Goal: Task Accomplishment & Management: Use online tool/utility

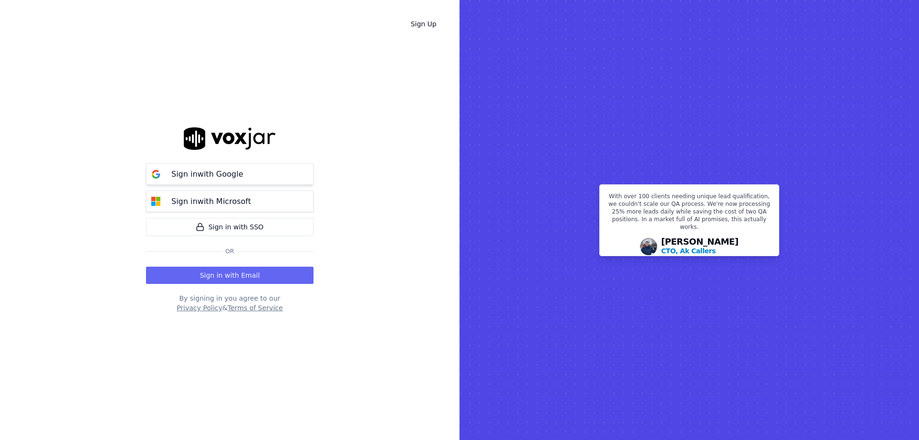
click at [272, 182] on button "Sign in with Google" at bounding box center [230, 174] width 168 height 22
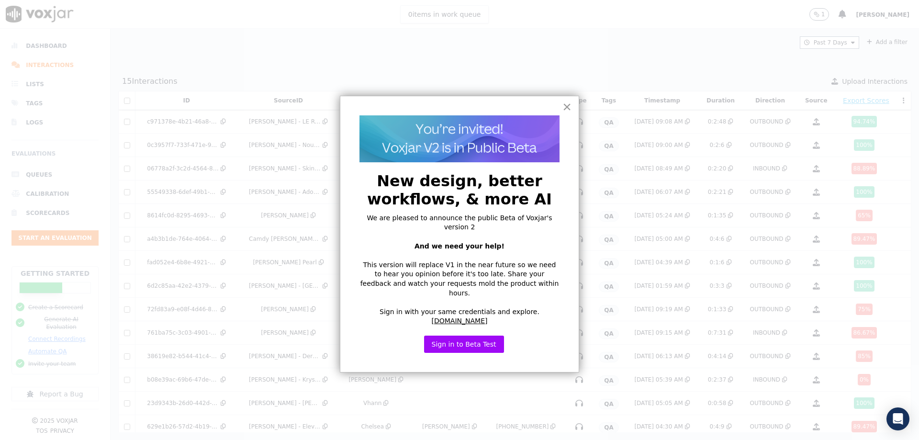
click at [566, 107] on button "×" at bounding box center [567, 106] width 9 height 15
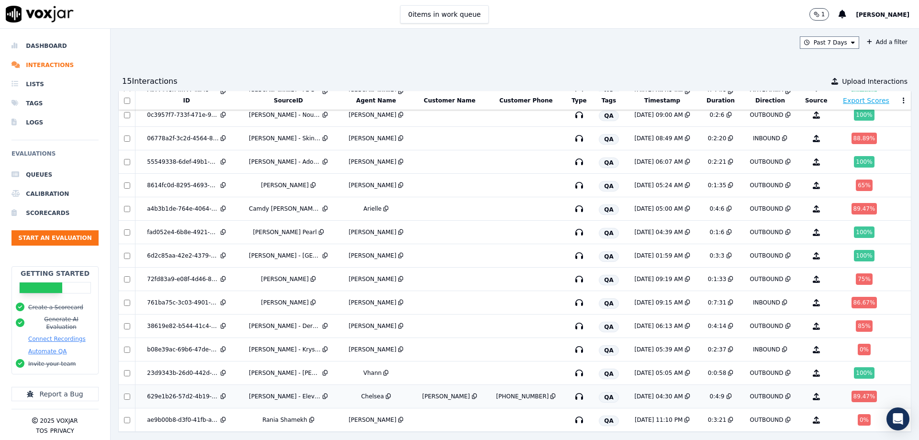
scroll to position [52, 0]
click at [750, 205] on div "OUTBOUND" at bounding box center [767, 209] width 34 height 8
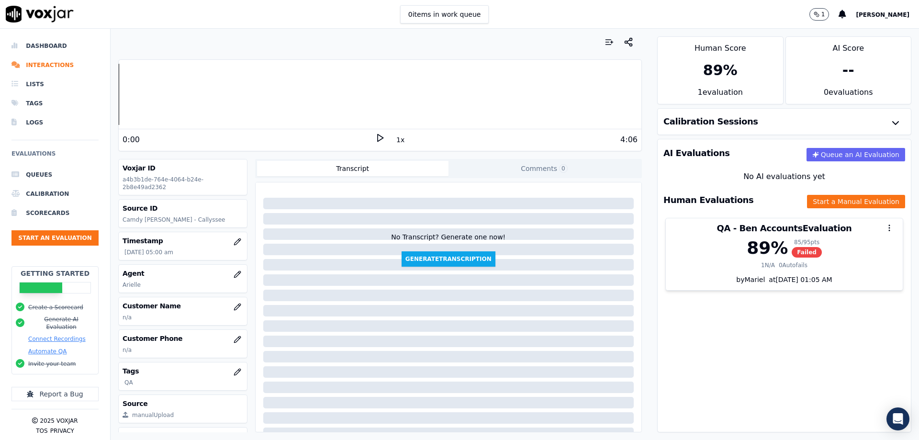
click at [378, 140] on polygon at bounding box center [381, 138] width 6 height 7
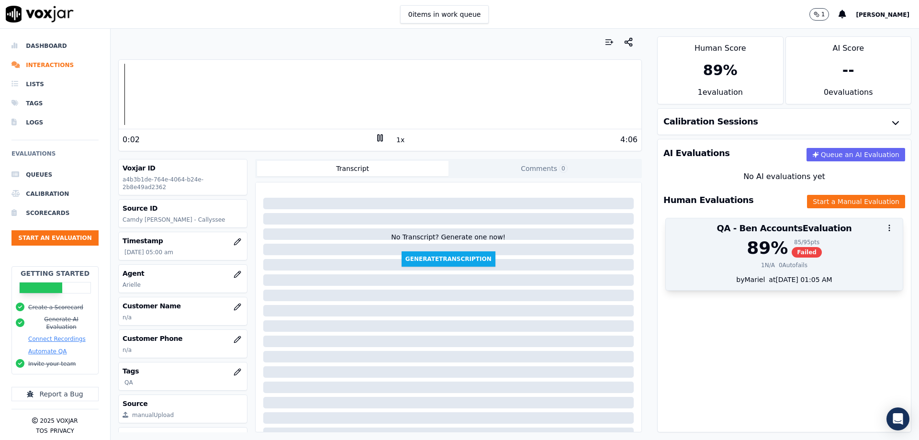
click at [792, 252] on span "Failed" at bounding box center [807, 252] width 30 height 11
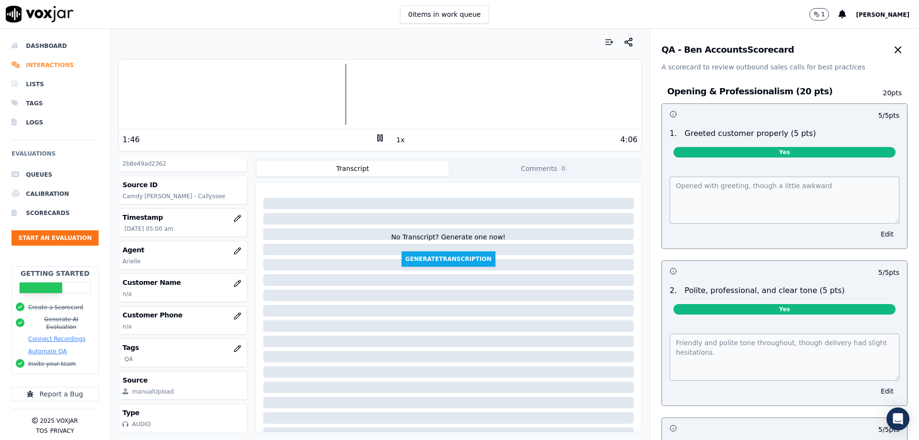
click at [44, 60] on li "Interactions" at bounding box center [54, 65] width 87 height 19
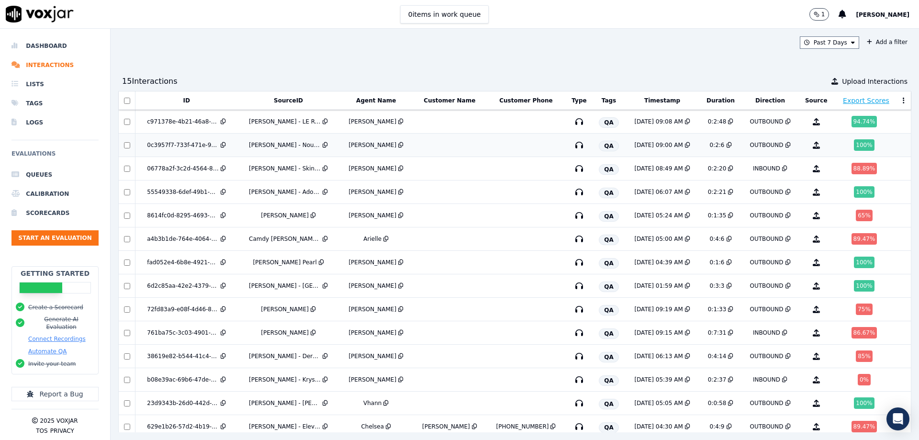
click at [629, 144] on div "9/11/25 09:00 AM" at bounding box center [662, 145] width 67 height 8
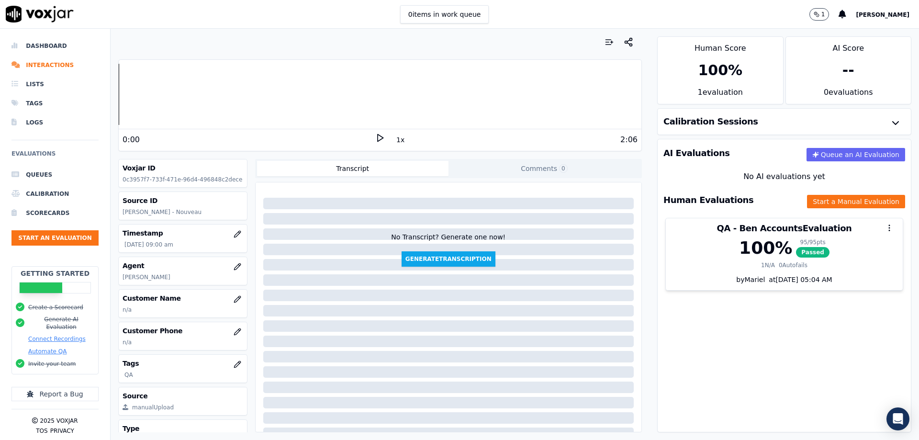
click at [378, 136] on polygon at bounding box center [381, 138] width 6 height 7
click at [746, 122] on div "Calibration Sessions" at bounding box center [784, 122] width 253 height 26
click at [377, 140] on icon at bounding box center [380, 138] width 10 height 10
click at [802, 113] on div "Calibration Sessions" at bounding box center [784, 122] width 253 height 26
click at [802, 128] on div "Calibration Sessions" at bounding box center [784, 122] width 253 height 26
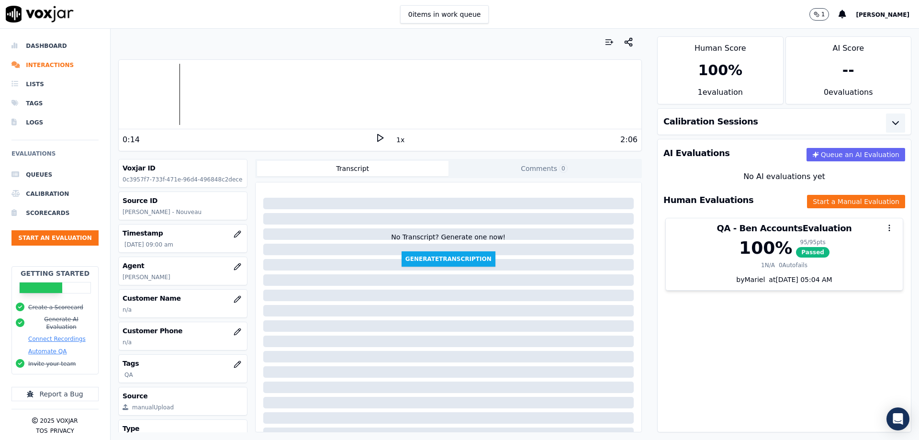
click at [886, 121] on button "button" at bounding box center [895, 122] width 19 height 19
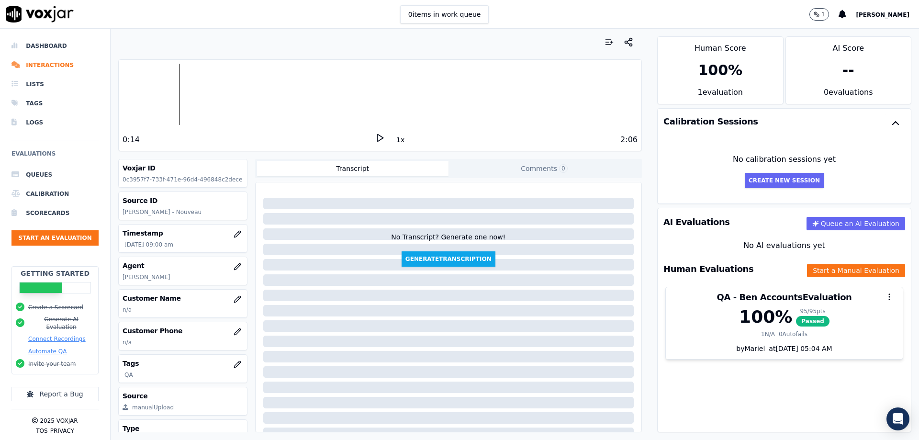
click at [744, 250] on div "No AI evaluations yet" at bounding box center [785, 245] width 238 height 11
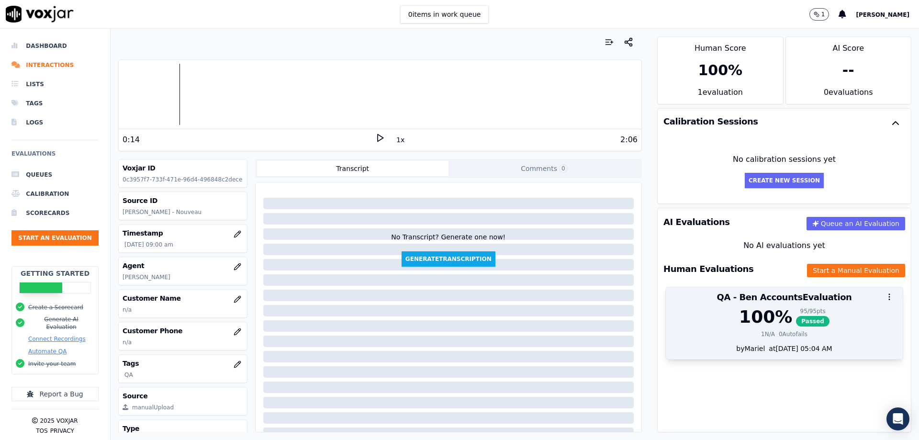
click at [744, 294] on div at bounding box center [784, 296] width 237 height 19
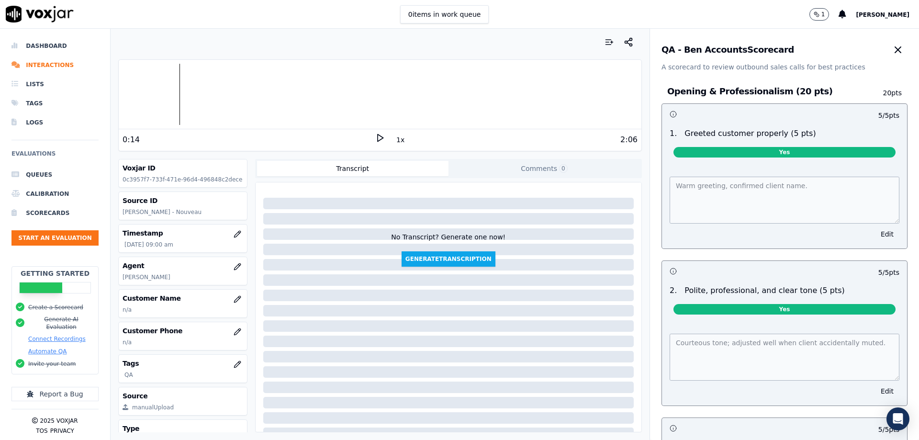
click at [375, 142] on icon at bounding box center [380, 138] width 10 height 10
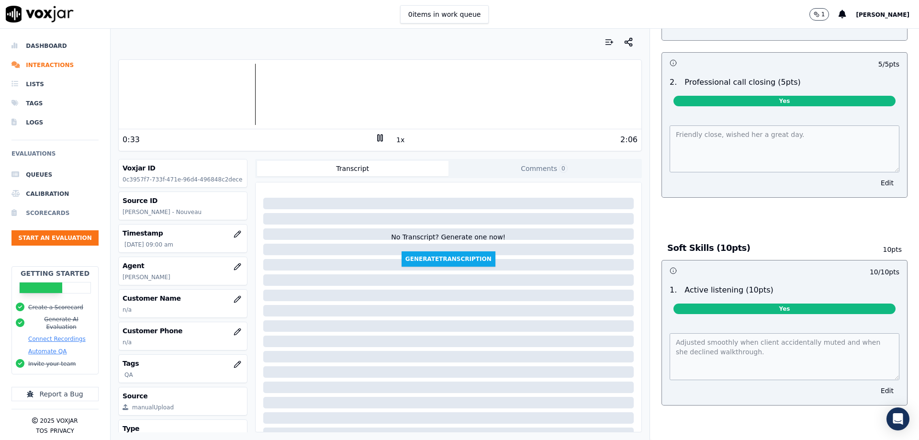
click at [30, 215] on li "Scorecards" at bounding box center [54, 213] width 87 height 19
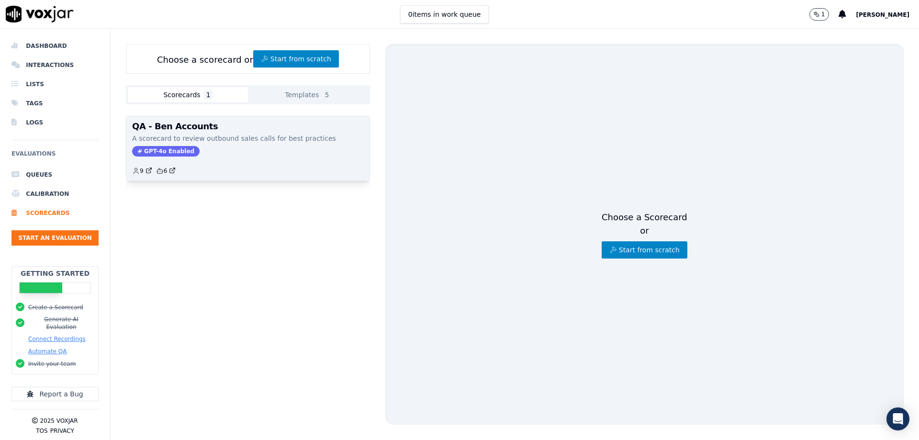
click at [242, 140] on p "A scorecard to review outbound sales calls for best practices" at bounding box center [248, 139] width 232 height 10
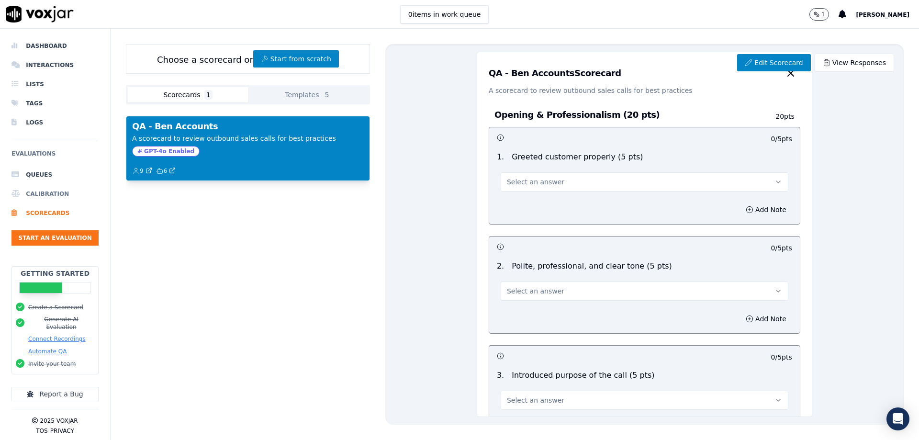
click at [55, 196] on li "Calibration" at bounding box center [54, 193] width 87 height 19
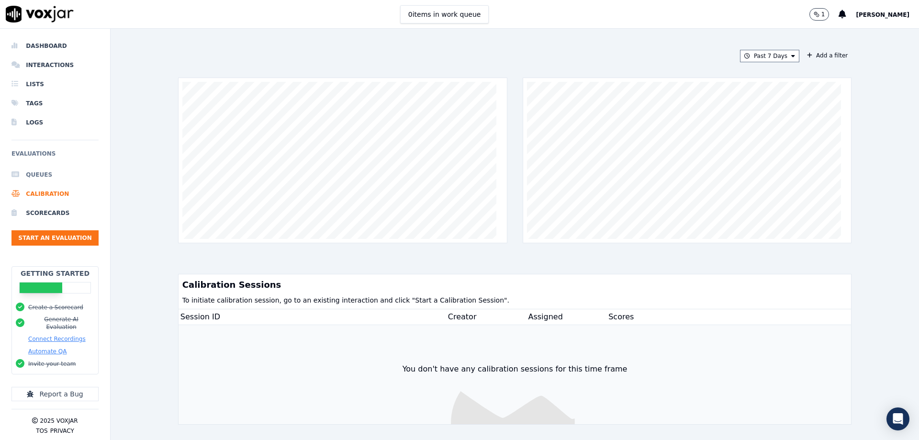
click at [41, 178] on li "Queues" at bounding box center [54, 174] width 87 height 19
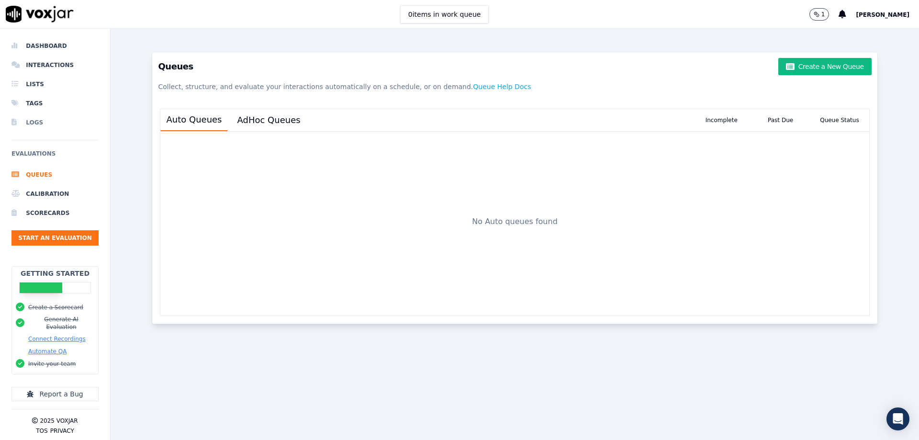
click at [38, 127] on li "Logs" at bounding box center [54, 122] width 87 height 19
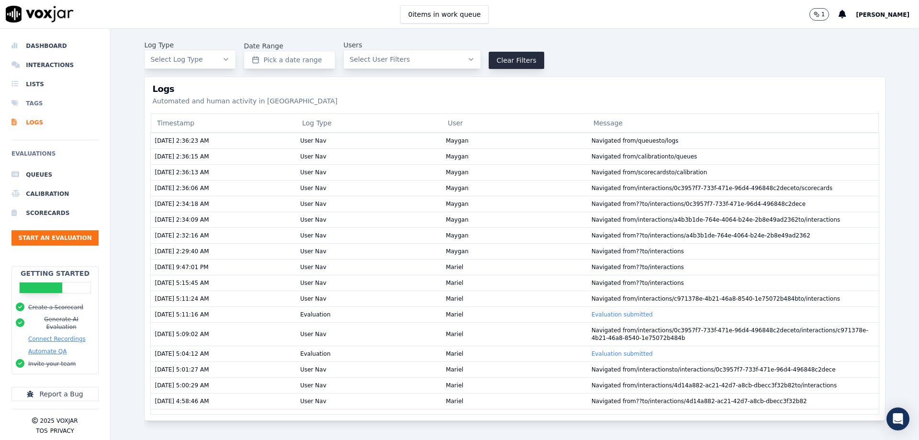
click at [31, 103] on li "Tags" at bounding box center [54, 103] width 87 height 19
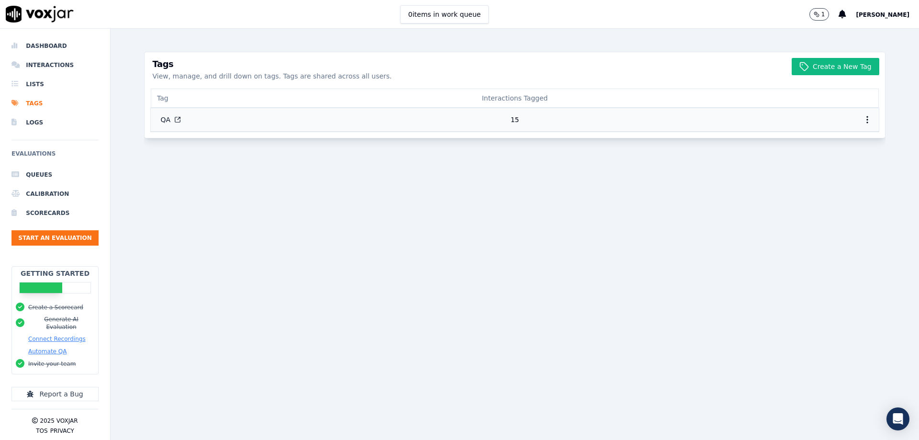
click at [509, 124] on td "15" at bounding box center [515, 119] width 243 height 23
click at [20, 76] on li "Lists" at bounding box center [54, 84] width 87 height 19
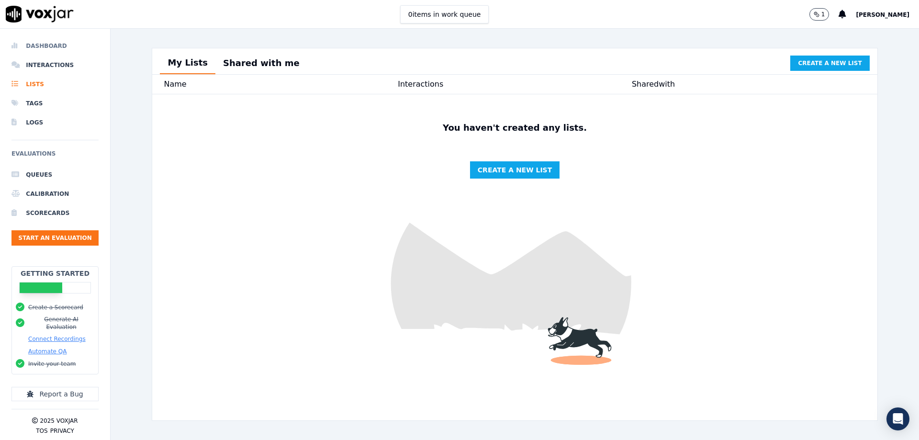
click at [34, 55] on li "Dashboard" at bounding box center [54, 45] width 87 height 19
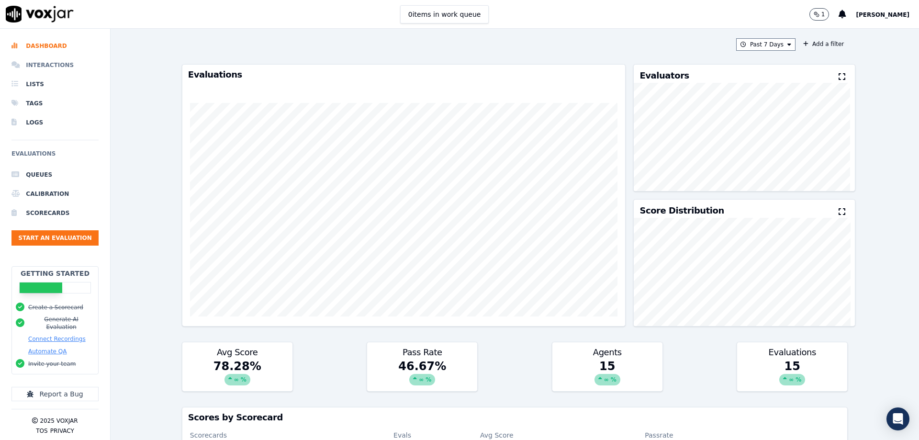
click at [39, 64] on li "Interactions" at bounding box center [54, 65] width 87 height 19
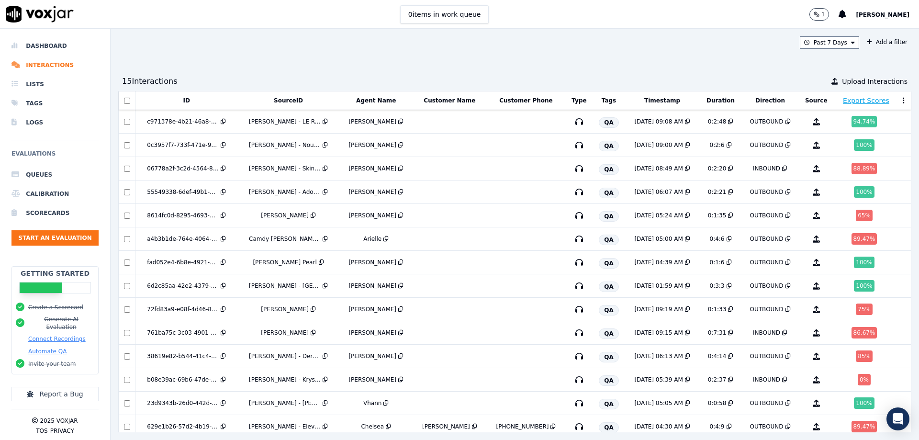
click at [845, 100] on button "Export Scores" at bounding box center [866, 101] width 46 height 10
click at [854, 141] on div "100 %" at bounding box center [864, 144] width 20 height 11
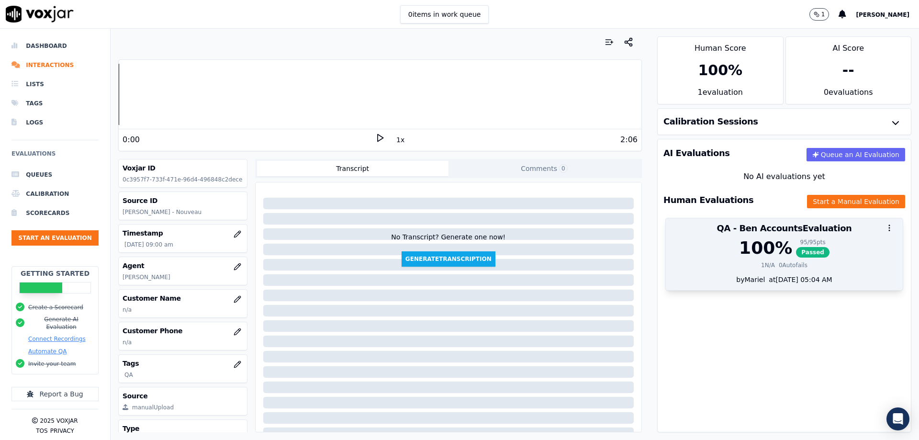
click at [728, 259] on div "100 % 95 / 95 pts Passed 1 N/A 0 Autofails" at bounding box center [784, 256] width 237 height 36
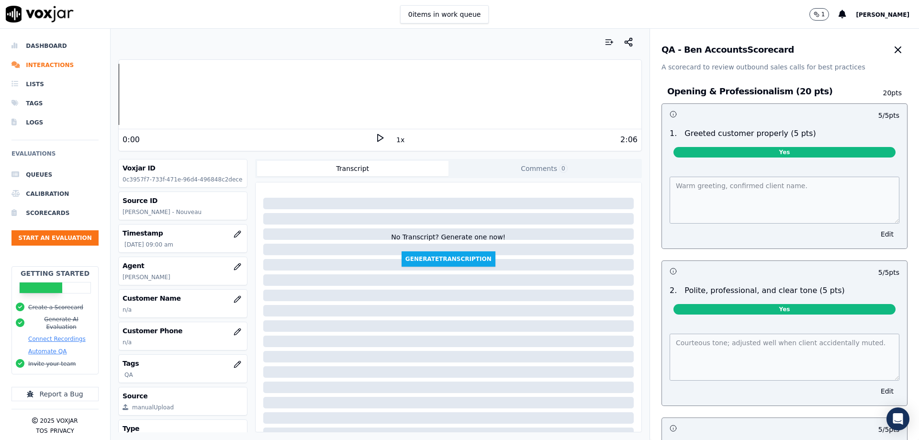
click at [375, 144] on div "1x" at bounding box center [380, 139] width 10 height 13
click at [375, 142] on icon at bounding box center [380, 138] width 10 height 10
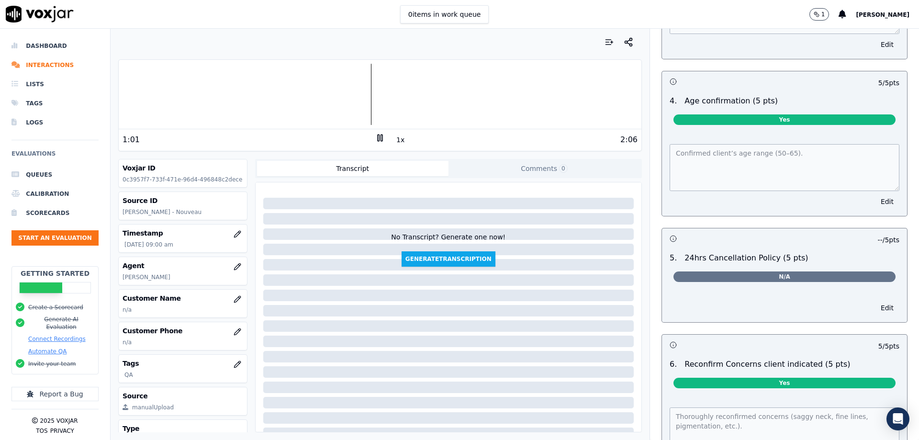
scroll to position [1013, 0]
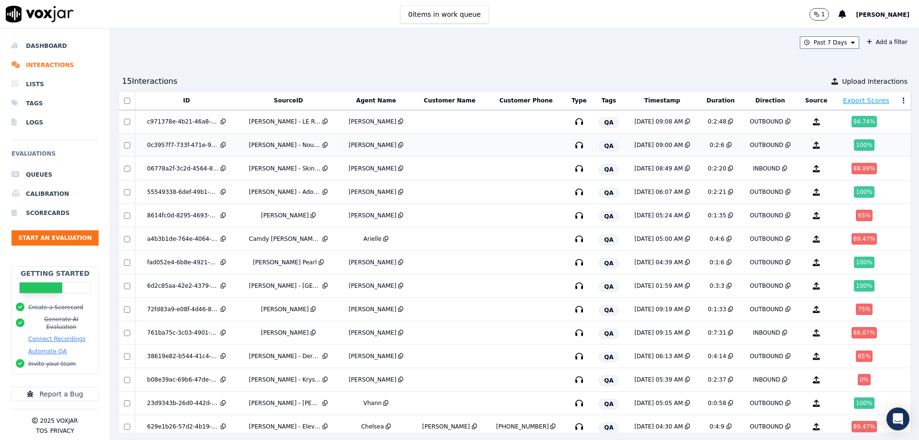
click at [429, 147] on td at bounding box center [450, 145] width 74 height 23
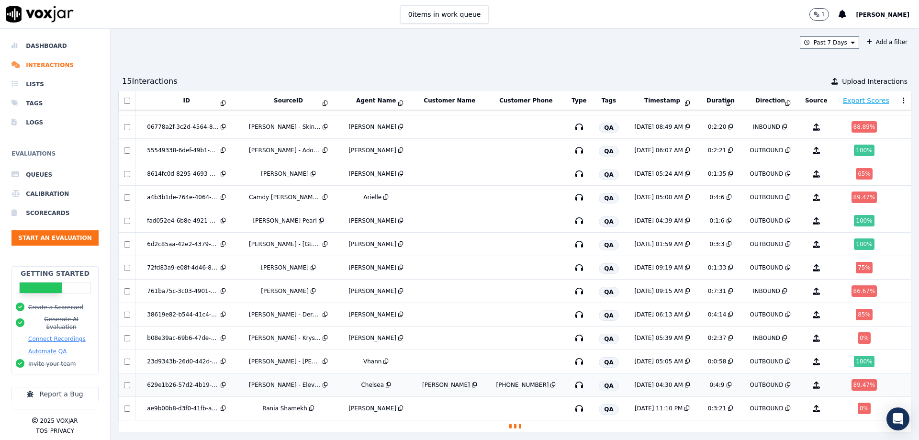
scroll to position [52, 0]
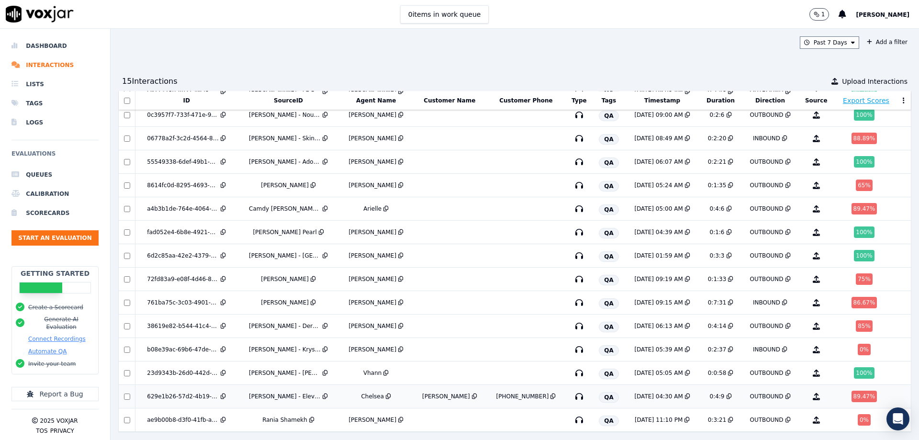
click at [301, 393] on div "[PERSON_NAME] - Eleve Med Spa" at bounding box center [285, 397] width 72 height 8
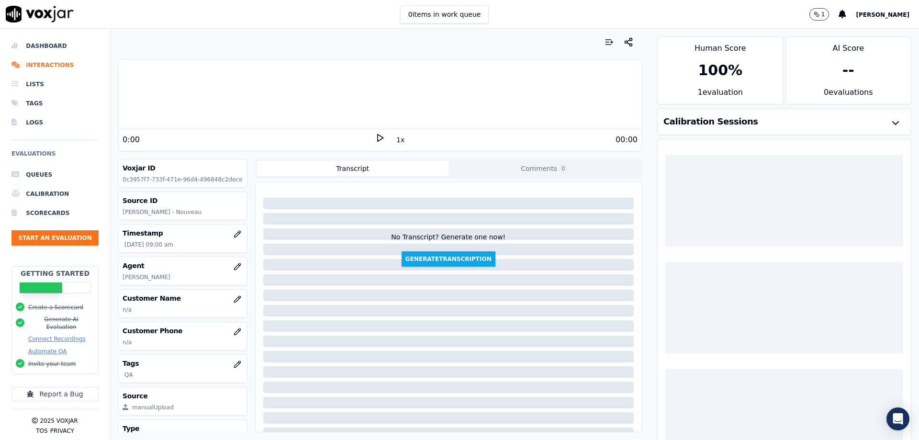
click at [378, 142] on icon at bounding box center [380, 138] width 10 height 10
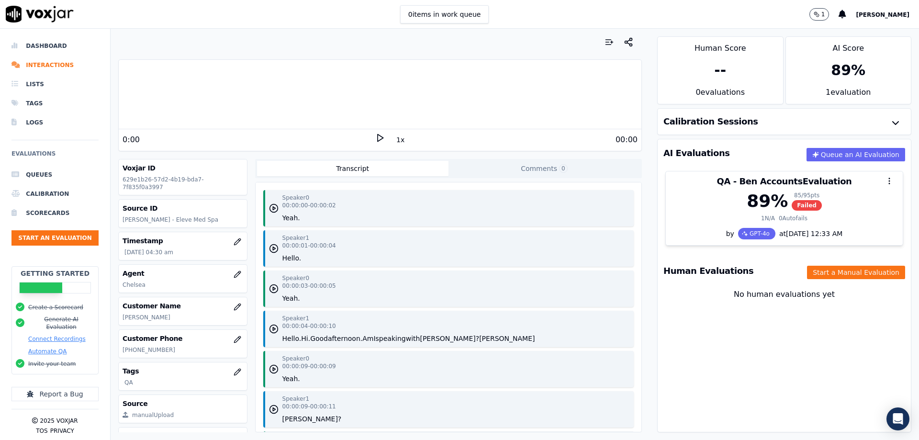
click at [376, 138] on icon at bounding box center [380, 138] width 10 height 10
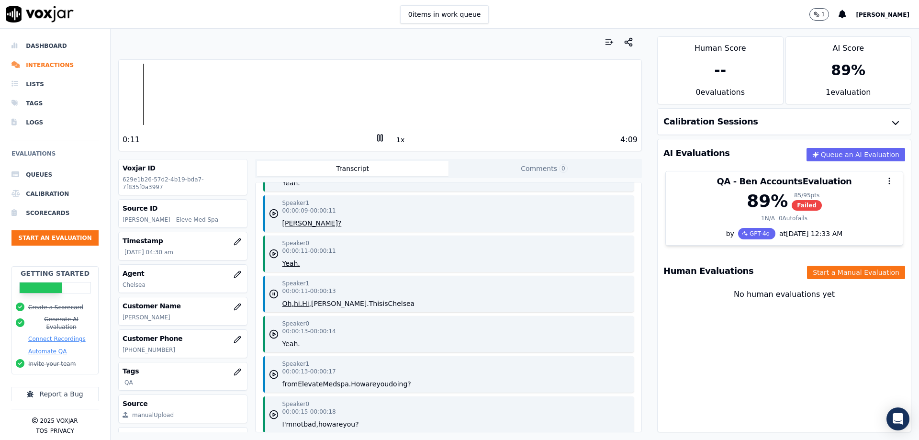
scroll to position [96, 0]
